Goal: Task Accomplishment & Management: Use online tool/utility

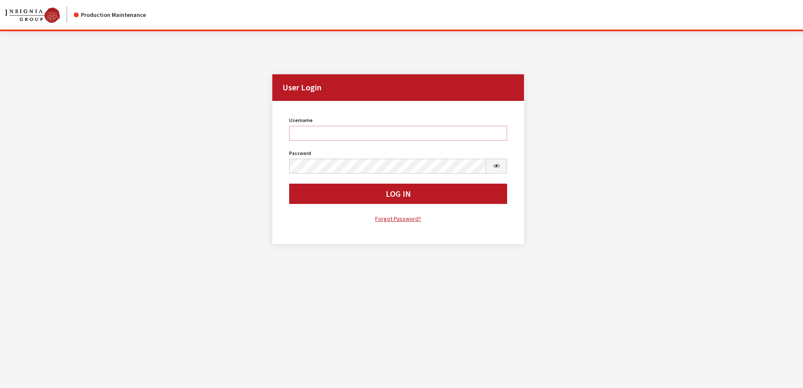
click at [332, 135] on input "Username" at bounding box center [398, 133] width 218 height 15
type input "sdakes"
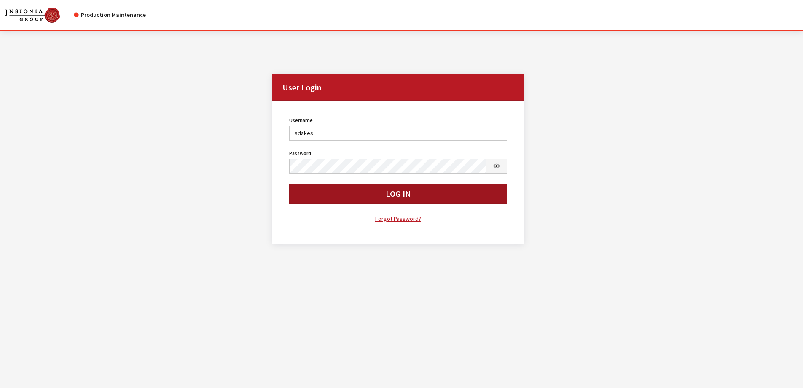
click at [395, 197] on button "Log In" at bounding box center [398, 193] width 218 height 20
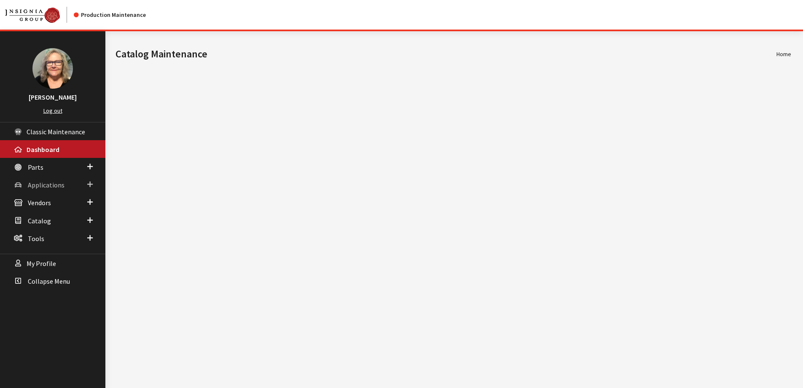
click at [45, 182] on span "Applications" at bounding box center [46, 185] width 37 height 8
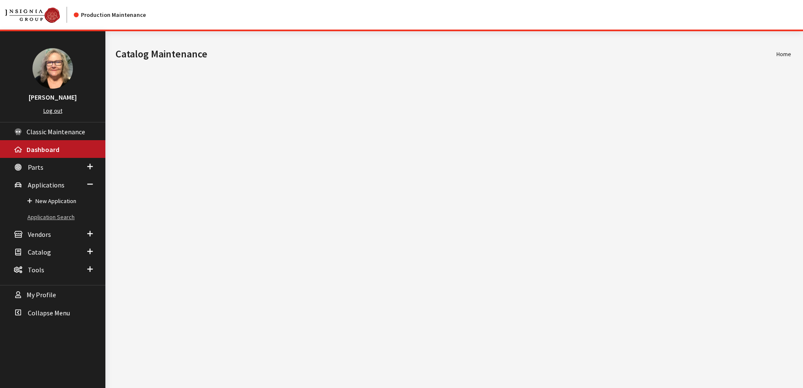
click at [40, 217] on link "Application Search" at bounding box center [52, 217] width 105 height 16
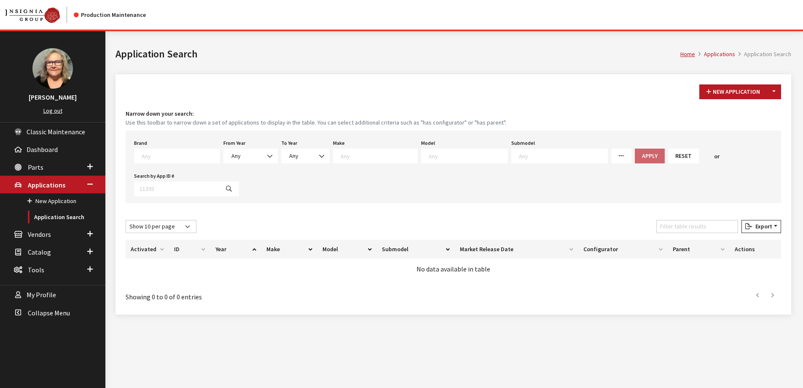
scroll to position [0, 0]
click at [186, 160] on span at bounding box center [177, 155] width 86 height 15
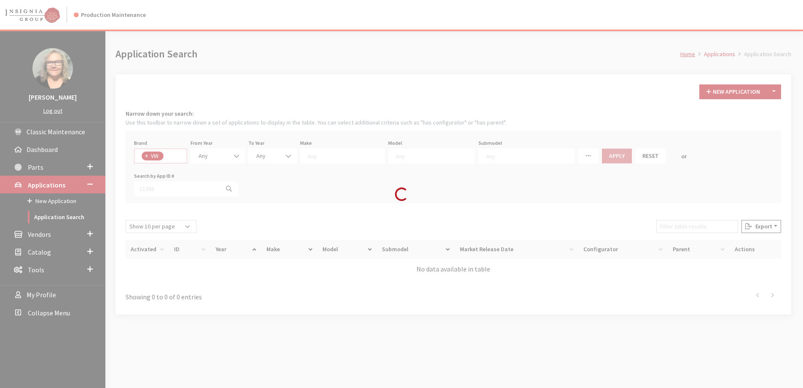
select select "11"
select select
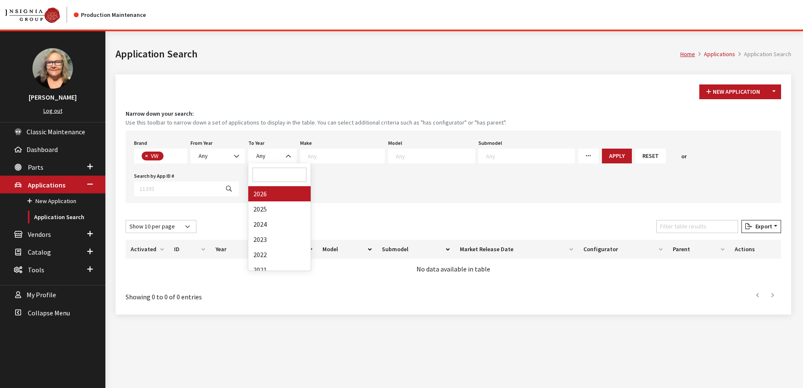
scroll to position [232, 0]
click at [240, 153] on span at bounding box center [237, 156] width 14 height 14
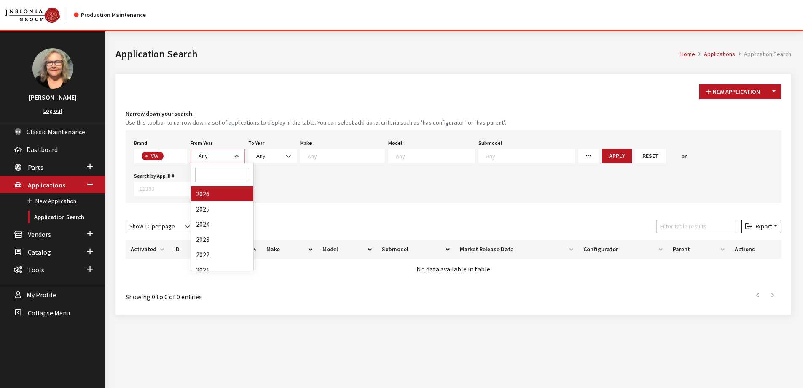
select select "2026"
select select
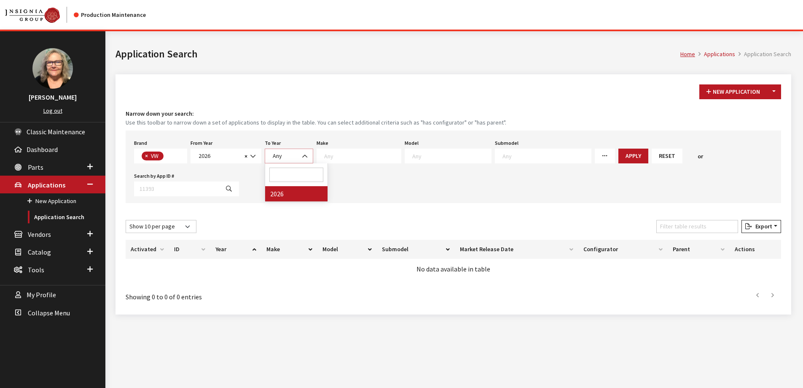
click at [294, 154] on span "Any" at bounding box center [289, 155] width 38 height 9
select select "2026"
select select
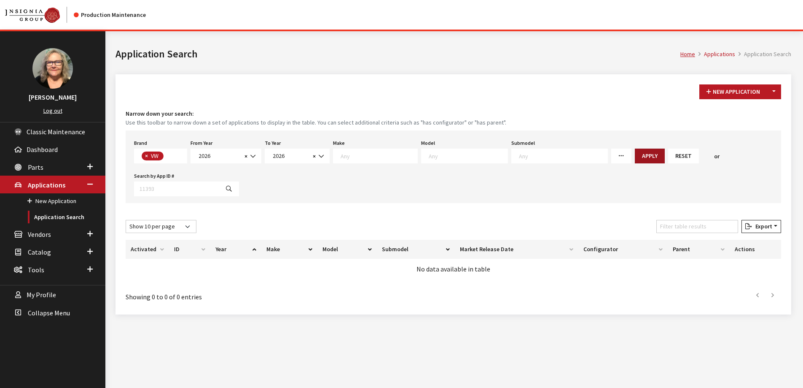
click at [635, 156] on button "Apply" at bounding box center [650, 155] width 30 height 15
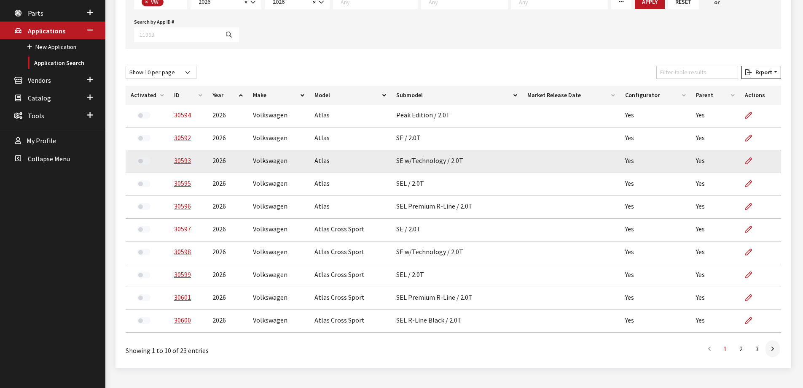
scroll to position [169, 0]
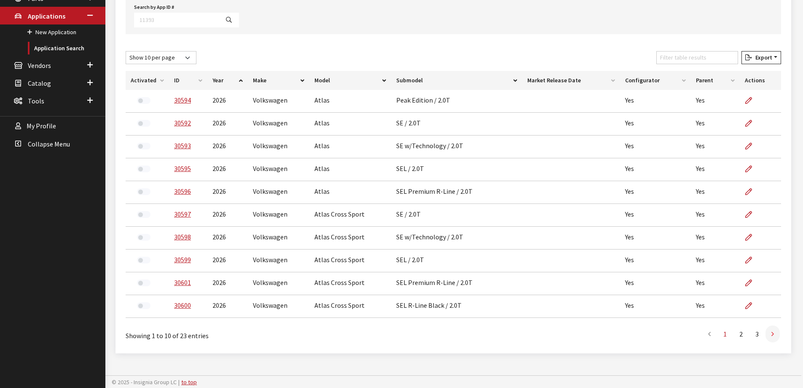
click at [773, 331] on icon at bounding box center [773, 334] width 3 height 7
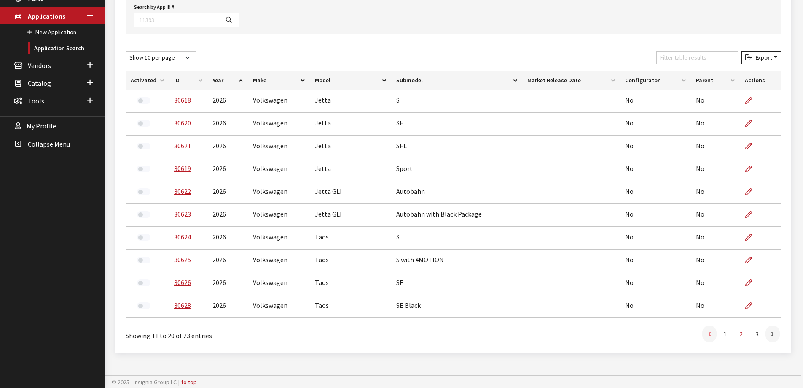
click at [710, 333] on icon at bounding box center [710, 334] width 3 height 7
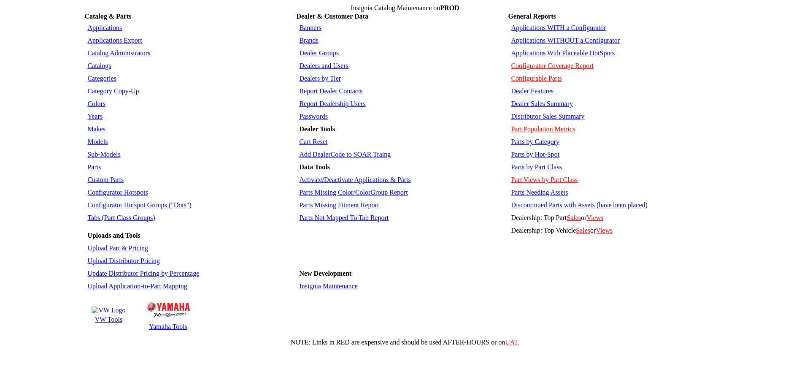
click at [536, 37] on link "Applications WITHOUT a Configurator" at bounding box center [565, 40] width 109 height 7
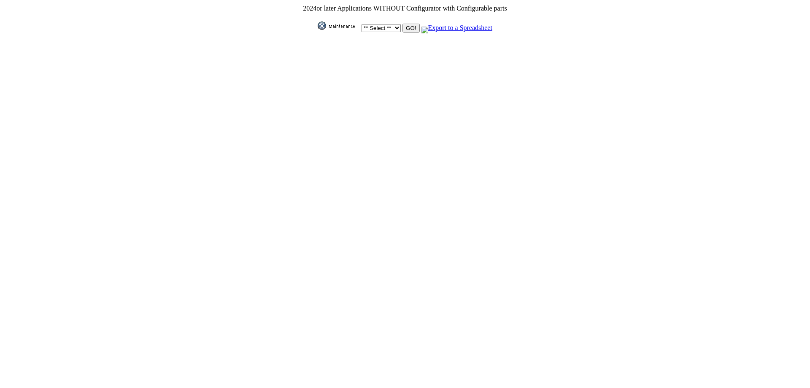
click at [392, 24] on select "** Select ** Acura Alfa Romeo Audi Bentley BMW DoubleTake [PERSON_NAME] Honda H…" at bounding box center [380, 28] width 39 height 8
select select "11"
click at [361, 24] on select "** Select ** Acura Alfa Romeo Audi Bentley BMW DoubleTake [PERSON_NAME] Honda H…" at bounding box center [380, 28] width 39 height 8
click at [407, 27] on input "GO!" at bounding box center [410, 28] width 17 height 9
